Goal: Information Seeking & Learning: Learn about a topic

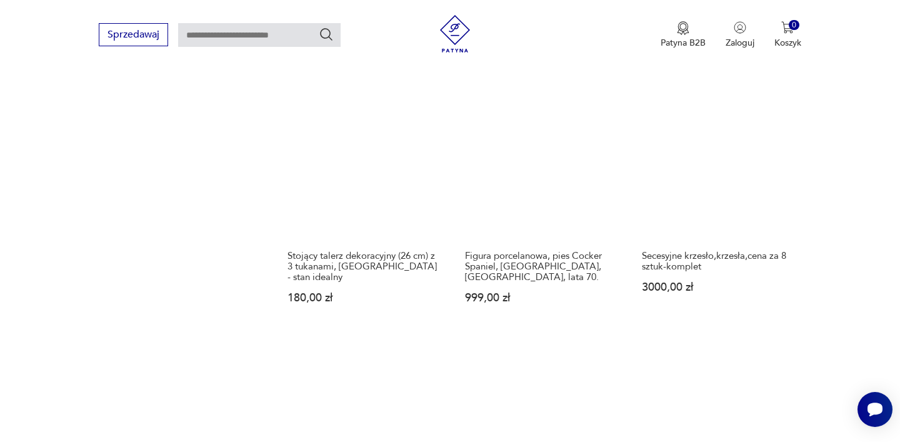
scroll to position [1149, 0]
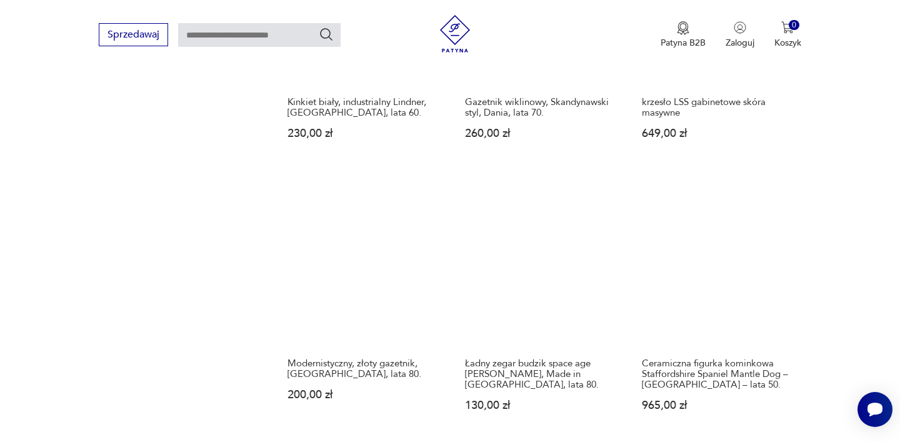
scroll to position [1003, 0]
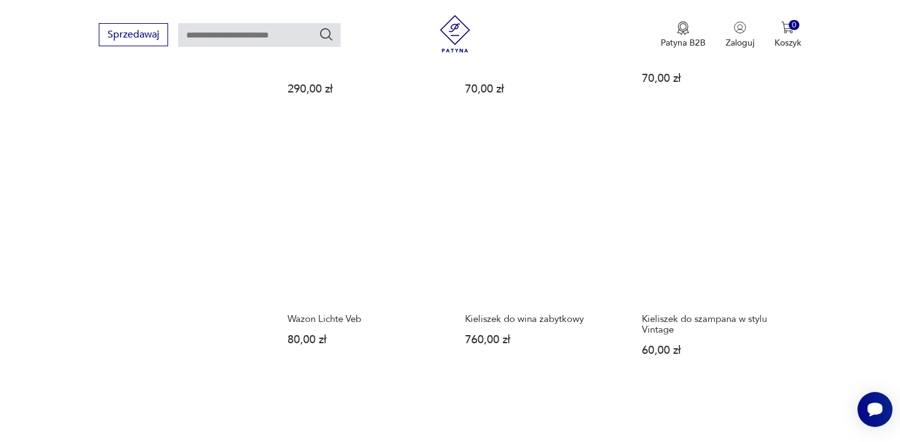
scroll to position [1059, 0]
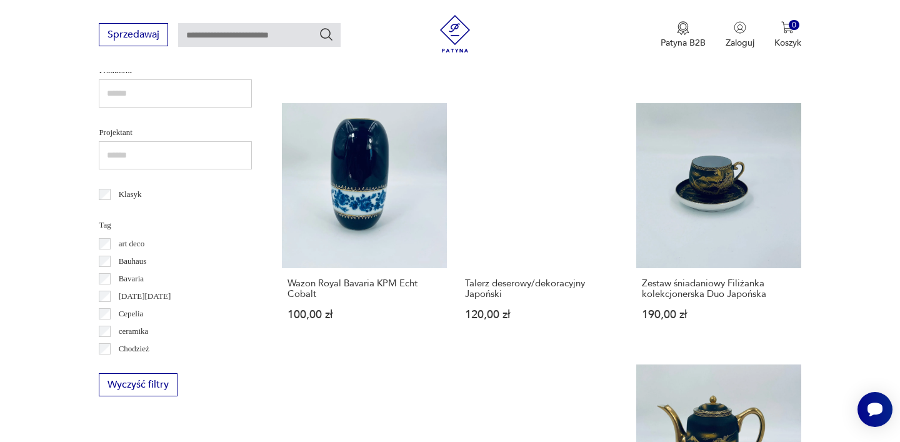
scroll to position [937, 0]
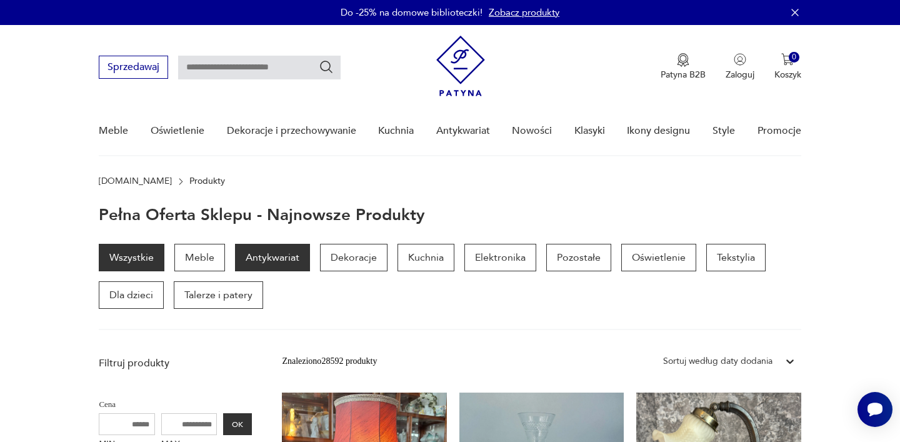
click at [284, 254] on p "Antykwariat" at bounding box center [272, 258] width 75 height 28
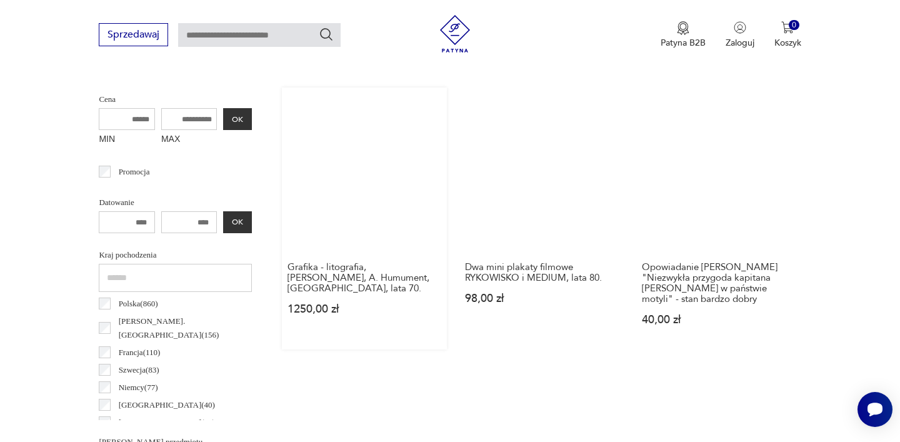
scroll to position [436, 0]
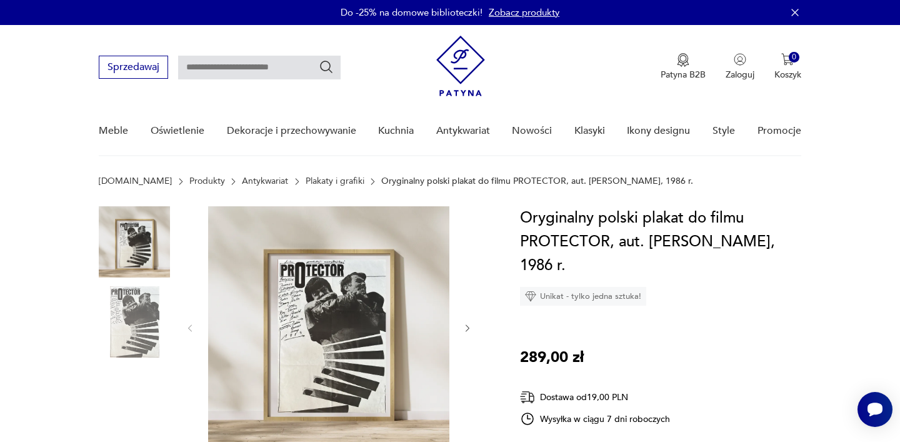
click at [439, 258] on img at bounding box center [328, 326] width 241 height 241
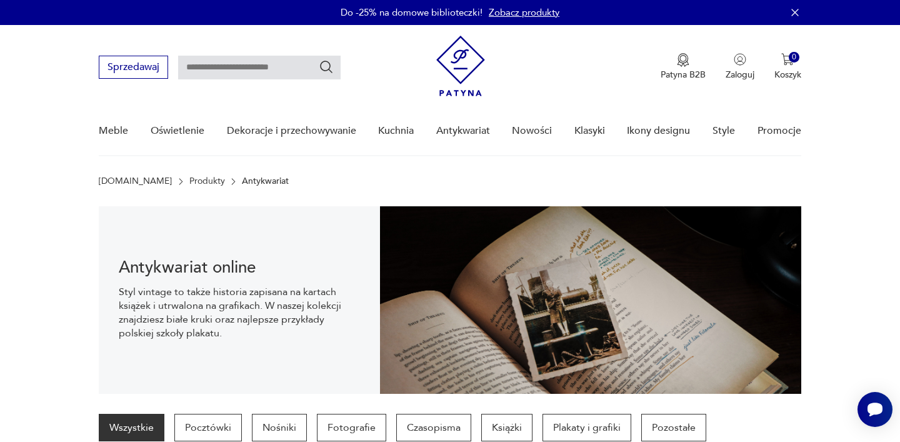
scroll to position [356, 0]
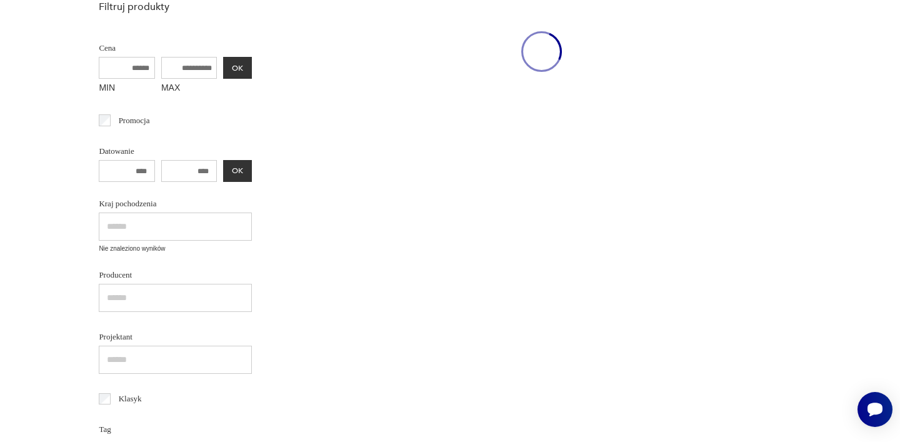
scroll to position [125, 0]
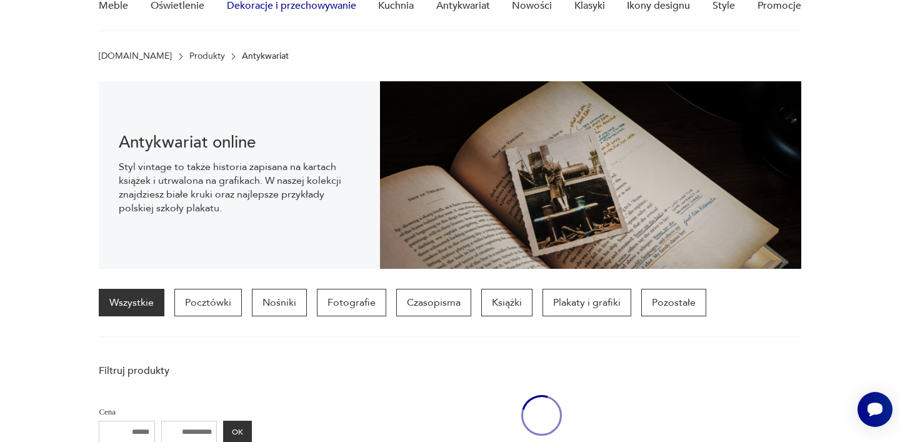
scroll to position [356, 0]
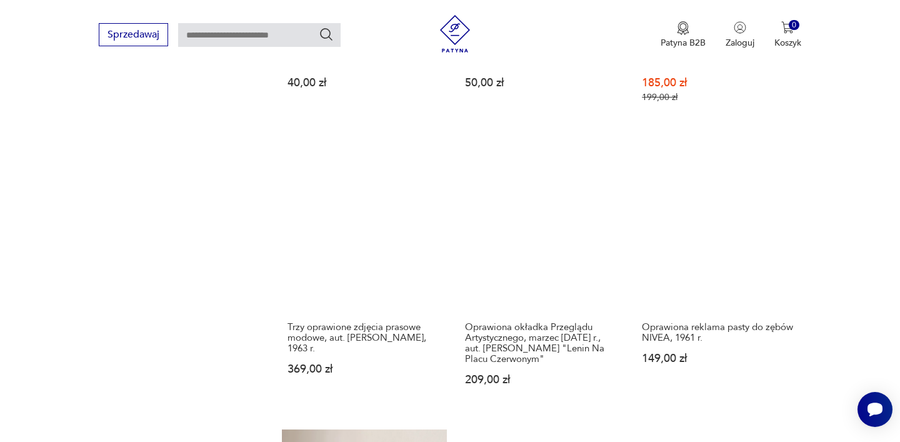
scroll to position [1251, 0]
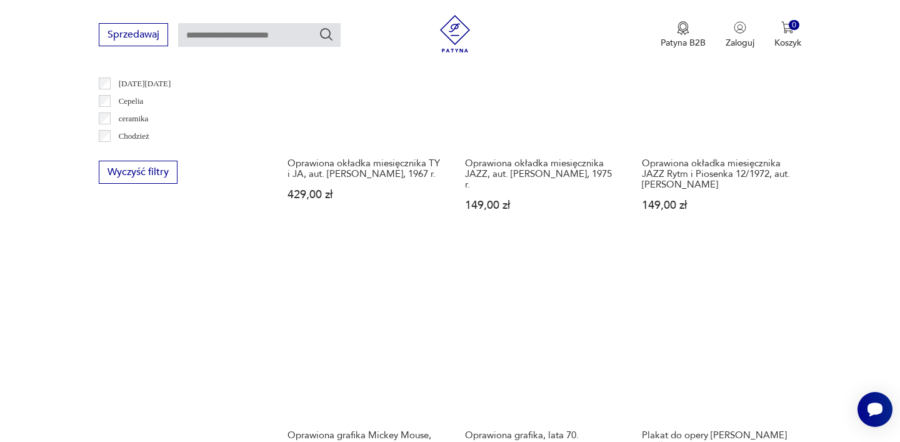
scroll to position [1157, 0]
